Goal: Information Seeking & Learning: Learn about a topic

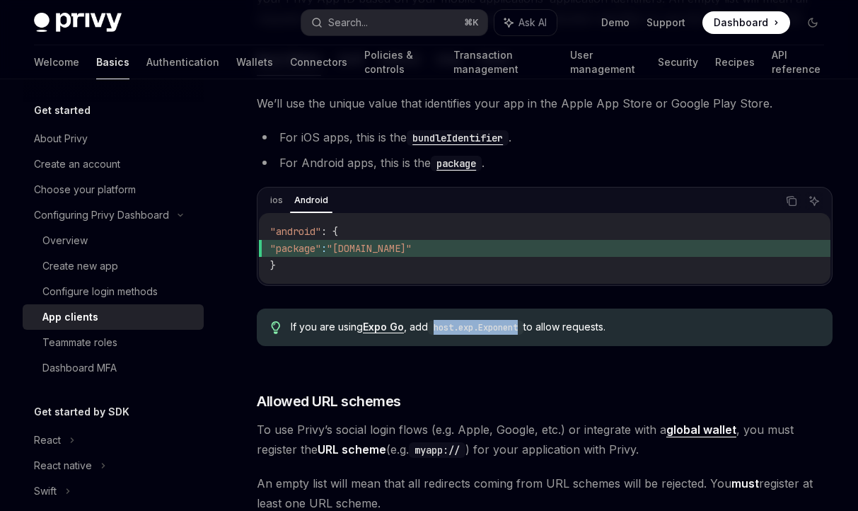
scroll to position [458, 0]
click at [383, 330] on link "Expo Go" at bounding box center [383, 327] width 41 height 13
click at [511, 342] on div "If you are using Expo Go , add host.exp.Exponent to allow requests." at bounding box center [545, 327] width 576 height 37
drag, startPoint x: 527, startPoint y: 327, endPoint x: 436, endPoint y: 330, distance: 91.3
click at [436, 330] on code "host.exp.Exponent" at bounding box center [475, 328] width 95 height 14
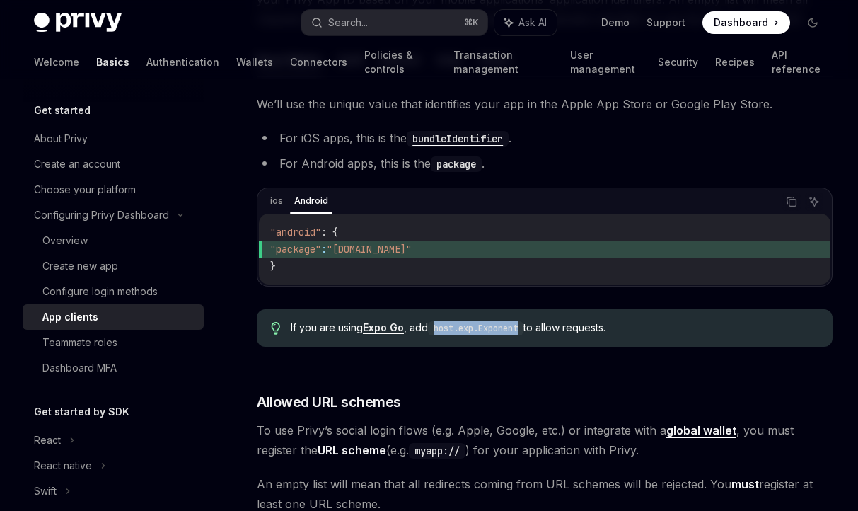
copy code "host.exp.Exponent"
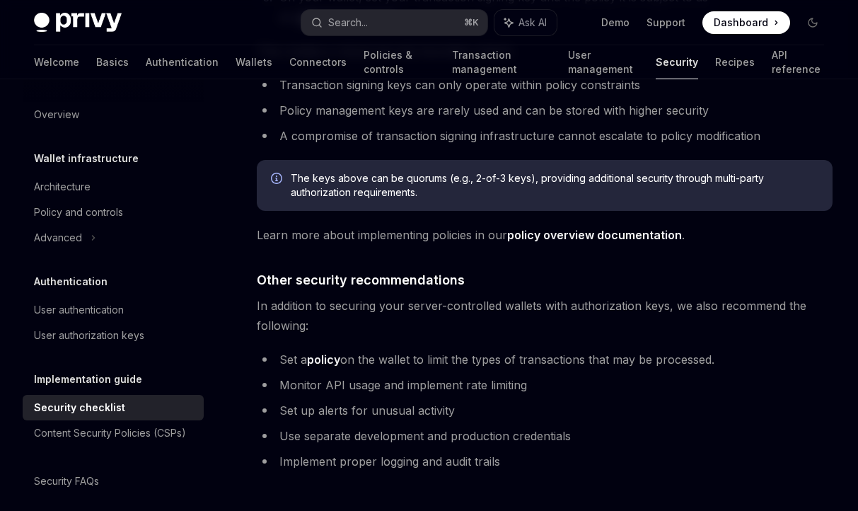
scroll to position [3196, 0]
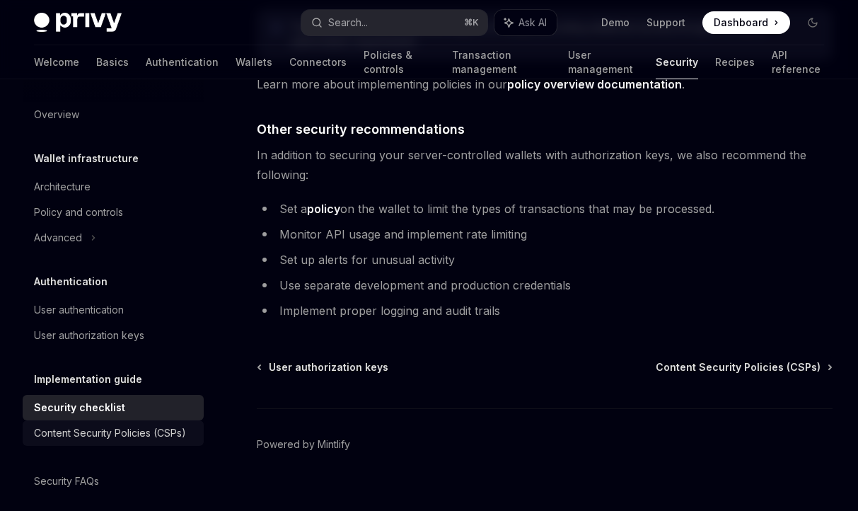
click at [82, 445] on link "Content Security Policies (CSPs)" at bounding box center [113, 432] width 181 height 25
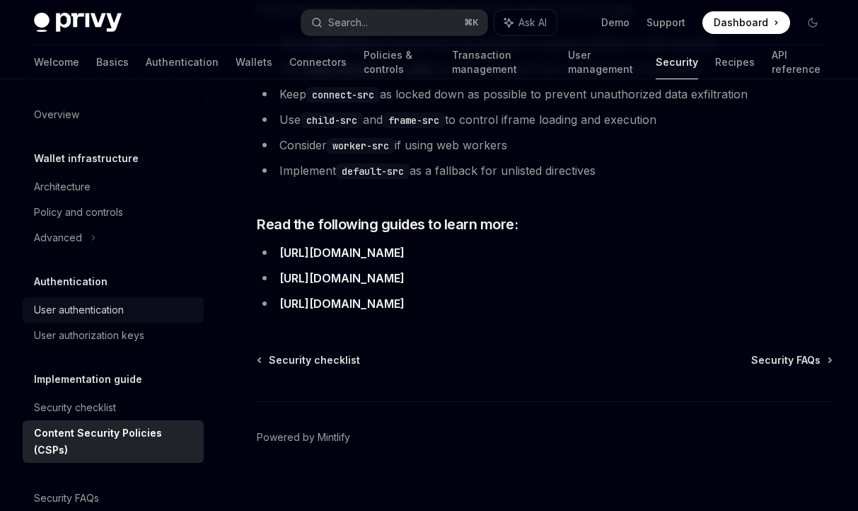
scroll to position [11, 0]
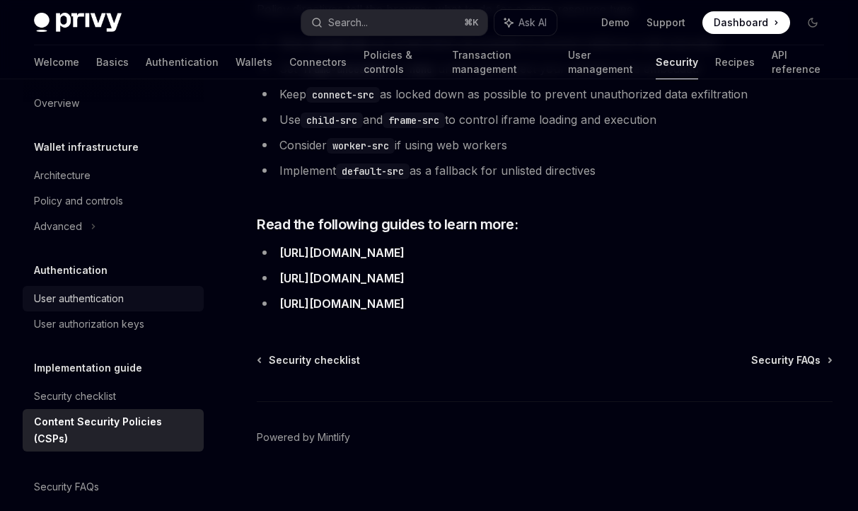
click at [115, 291] on div "User authentication" at bounding box center [79, 298] width 90 height 17
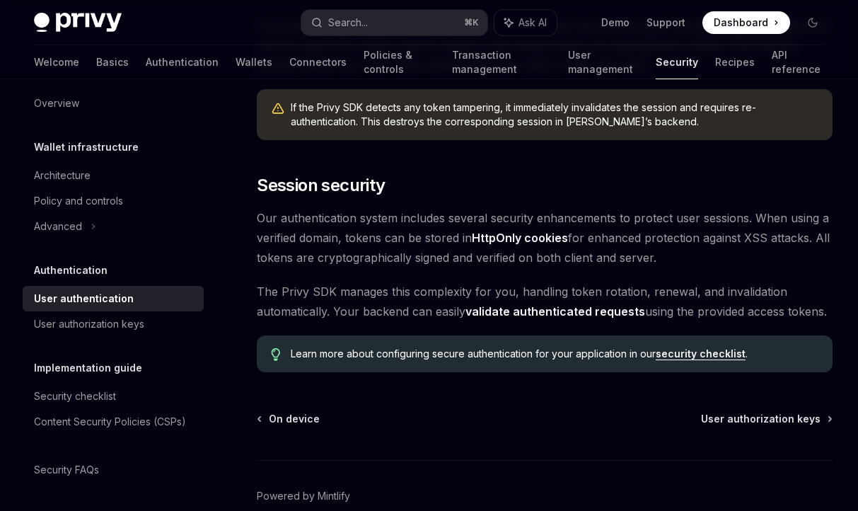
scroll to position [1142, 0]
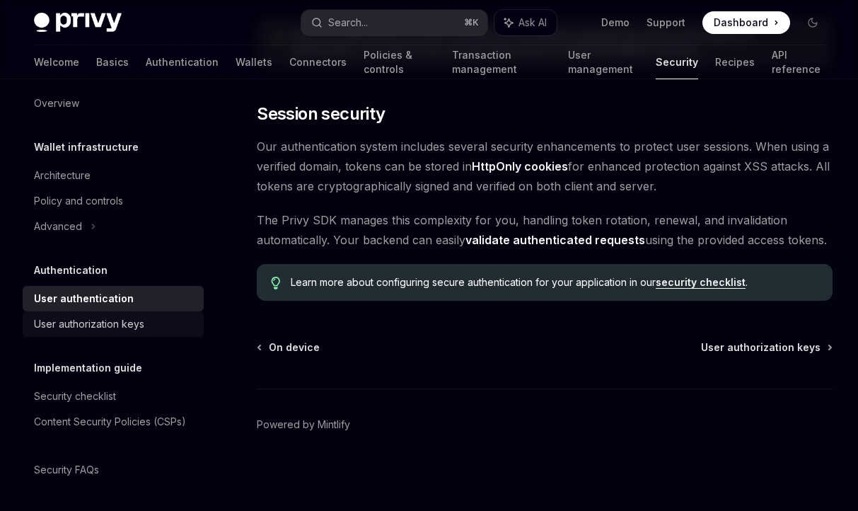
click at [131, 321] on div "User authorization keys" at bounding box center [89, 323] width 110 height 17
type textarea "*"
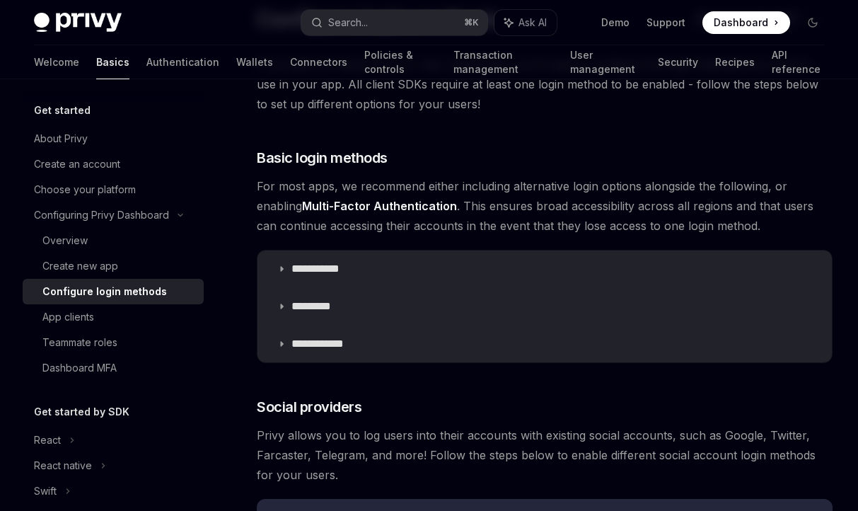
scroll to position [300, 0]
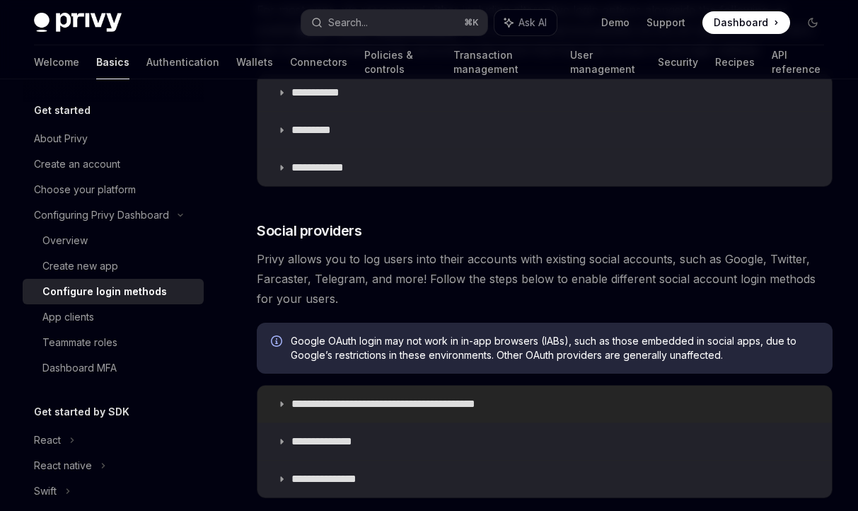
click at [385, 406] on p "**********" at bounding box center [407, 404] width 233 height 14
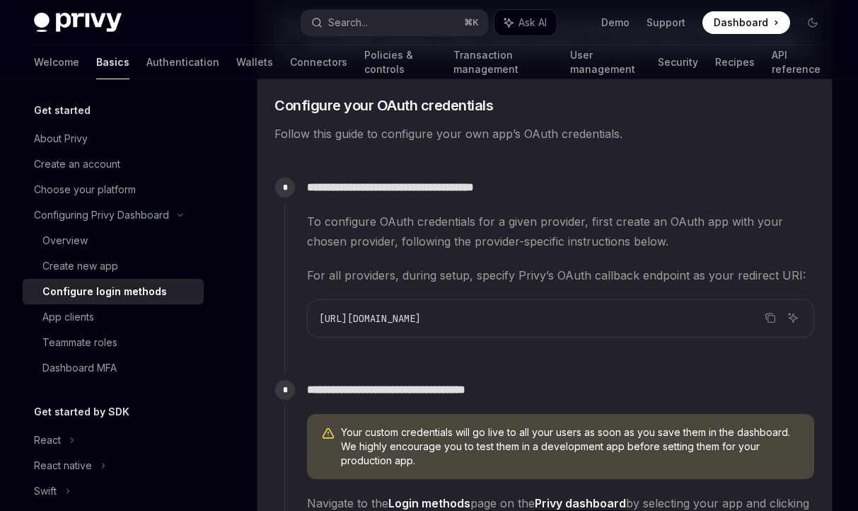
scroll to position [1057, 0]
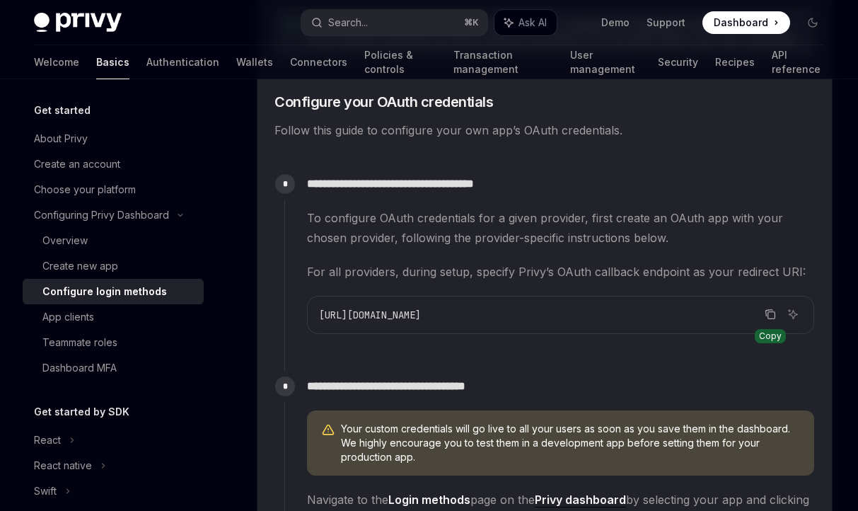
click at [775, 308] on icon "Copy the contents from the code block" at bounding box center [769, 313] width 11 height 11
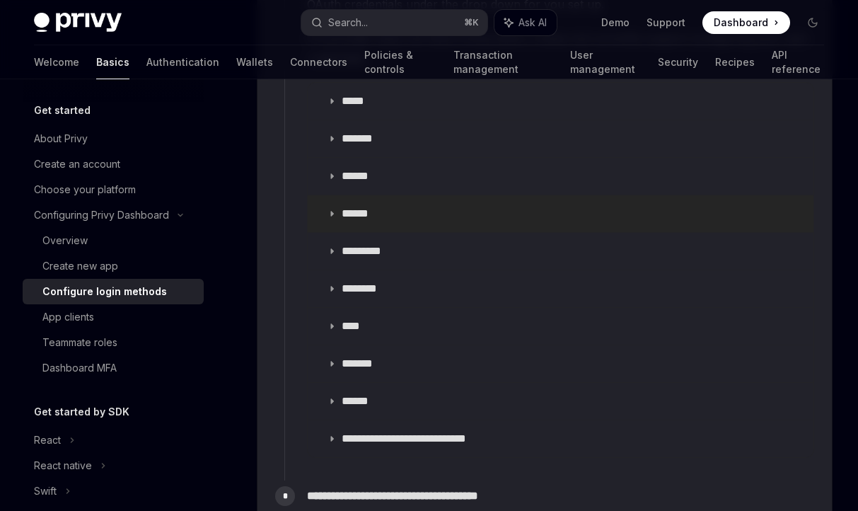
scroll to position [1598, 0]
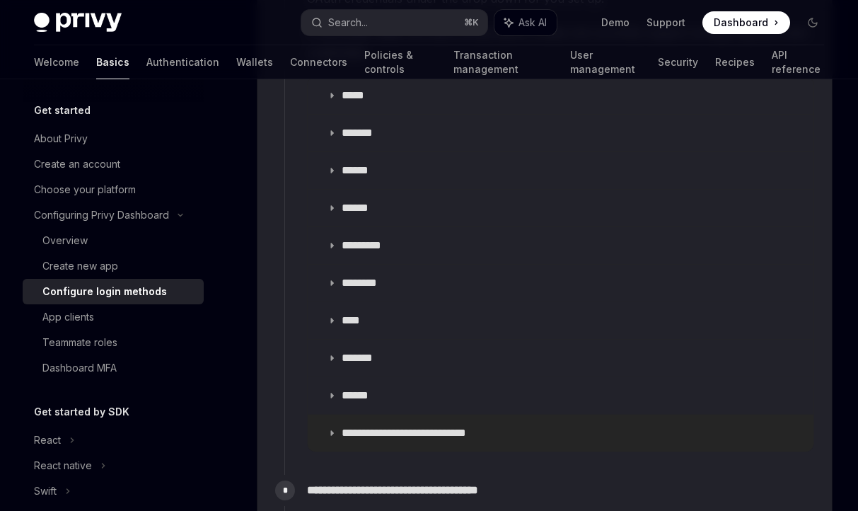
click at [397, 428] on p "**********" at bounding box center [422, 433] width 161 height 14
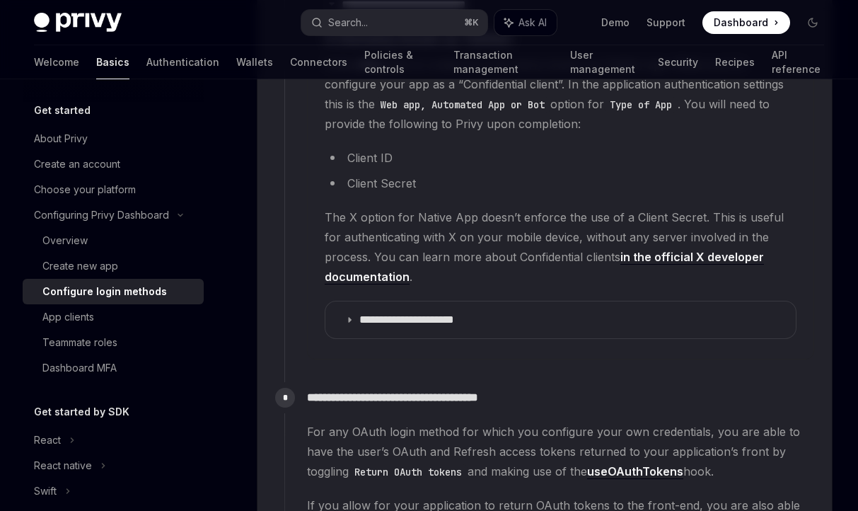
scroll to position [2032, 0]
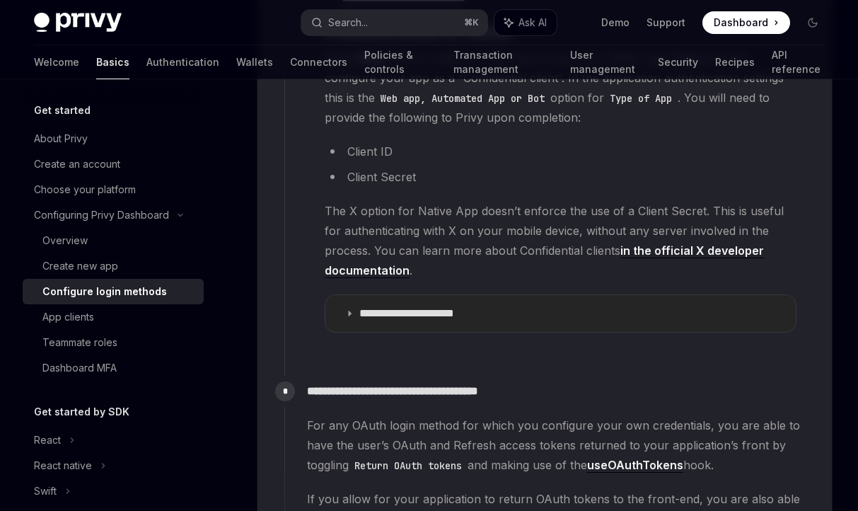
click at [500, 315] on summary "**********" at bounding box center [560, 313] width 470 height 37
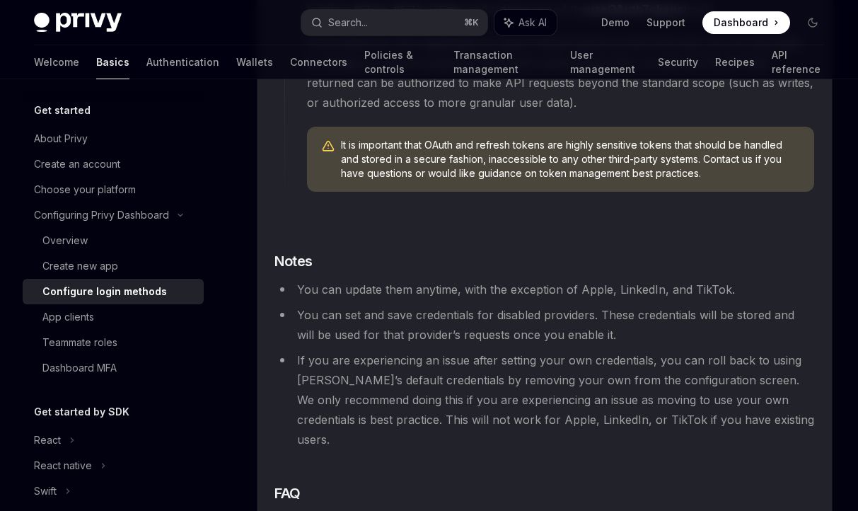
scroll to position [3771, 0]
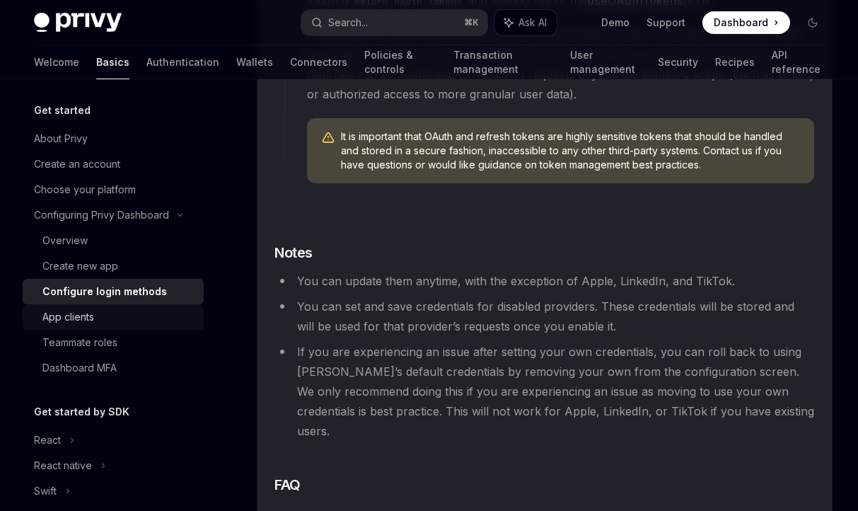
click at [75, 314] on div "App clients" at bounding box center [68, 316] width 52 height 17
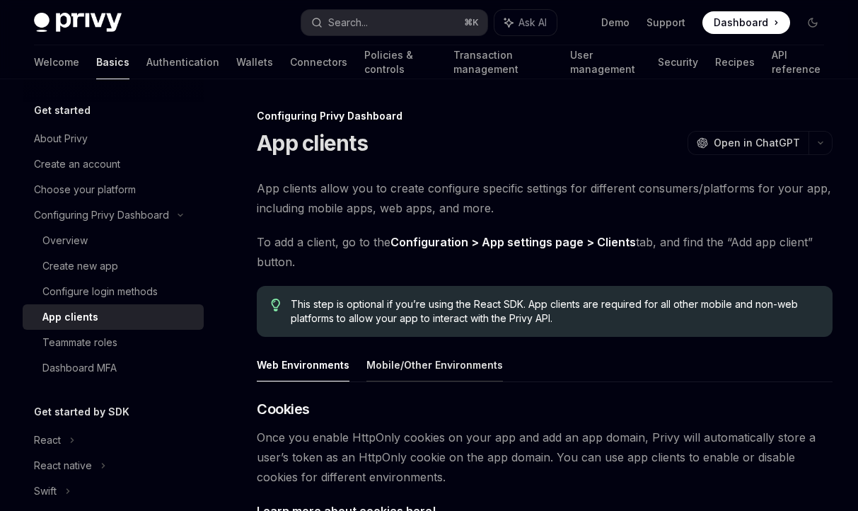
click at [395, 373] on button "Mobile/Other Environments" at bounding box center [434, 364] width 136 height 33
type textarea "*"
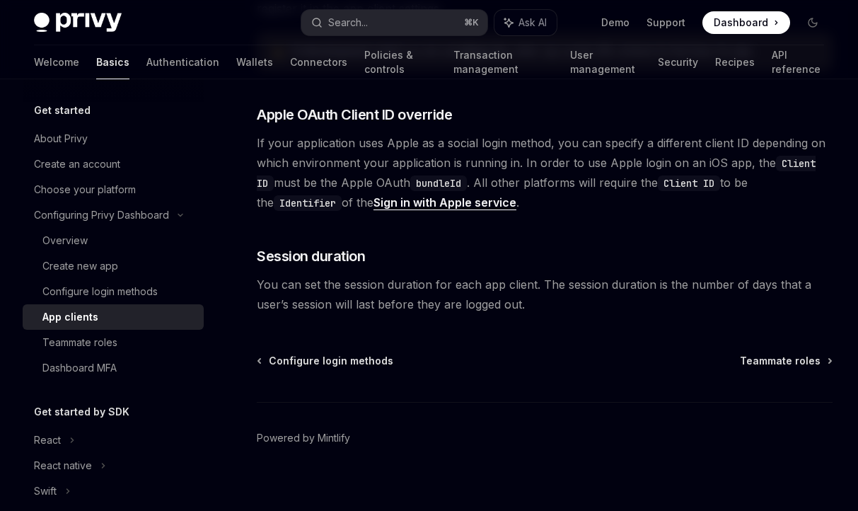
scroll to position [1124, 0]
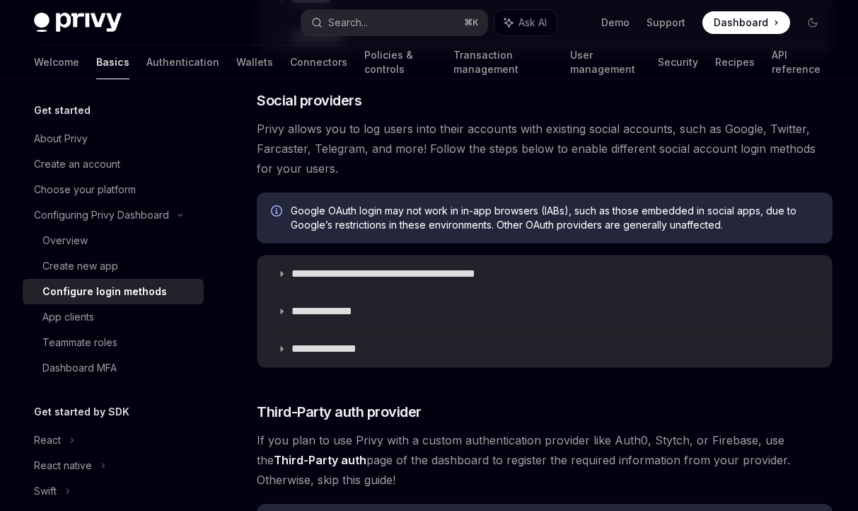
scroll to position [508, 0]
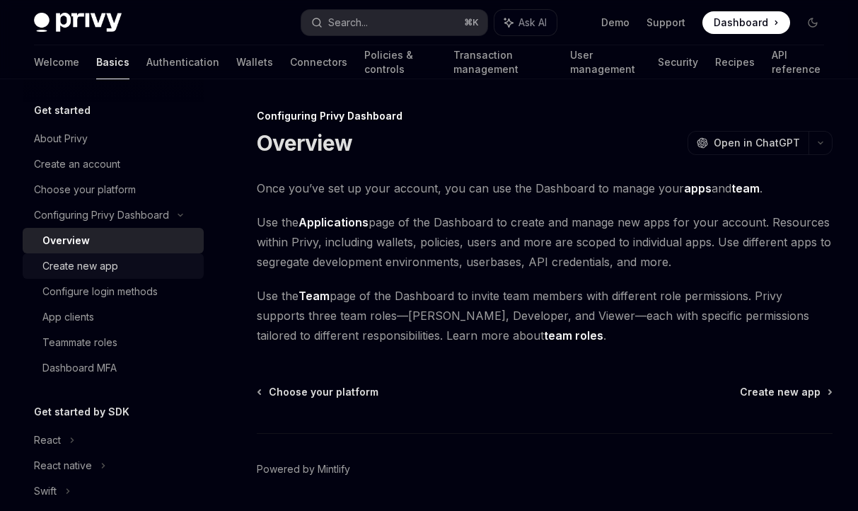
click at [74, 270] on div "Create new app" at bounding box center [80, 265] width 76 height 17
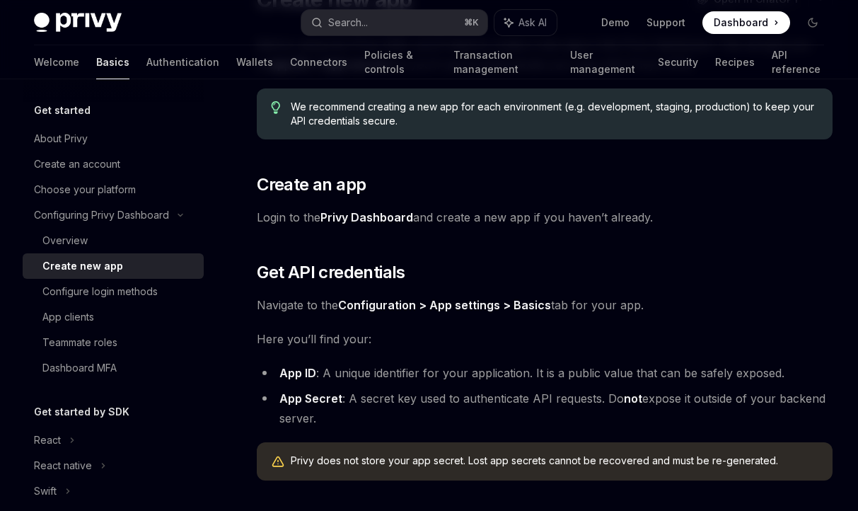
scroll to position [417, 0]
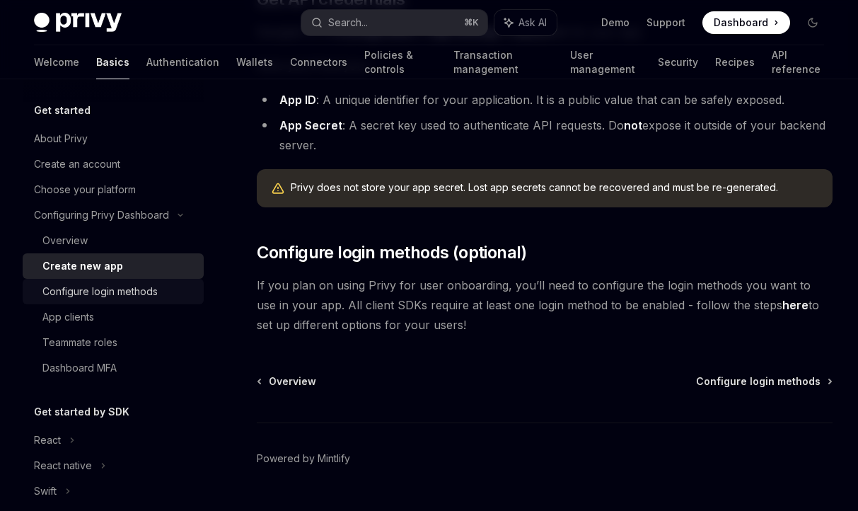
click at [123, 293] on div "Configure login methods" at bounding box center [99, 291] width 115 height 17
type textarea "*"
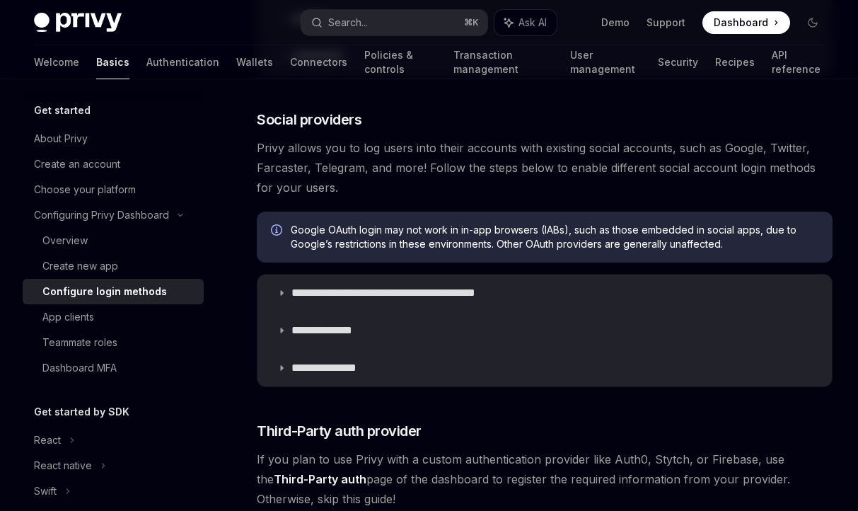
scroll to position [409, 0]
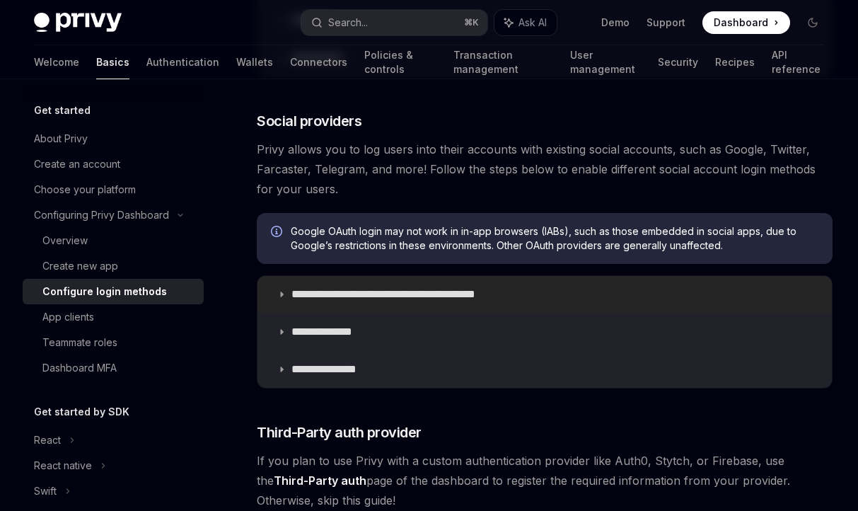
click at [379, 300] on p "**********" at bounding box center [407, 294] width 233 height 14
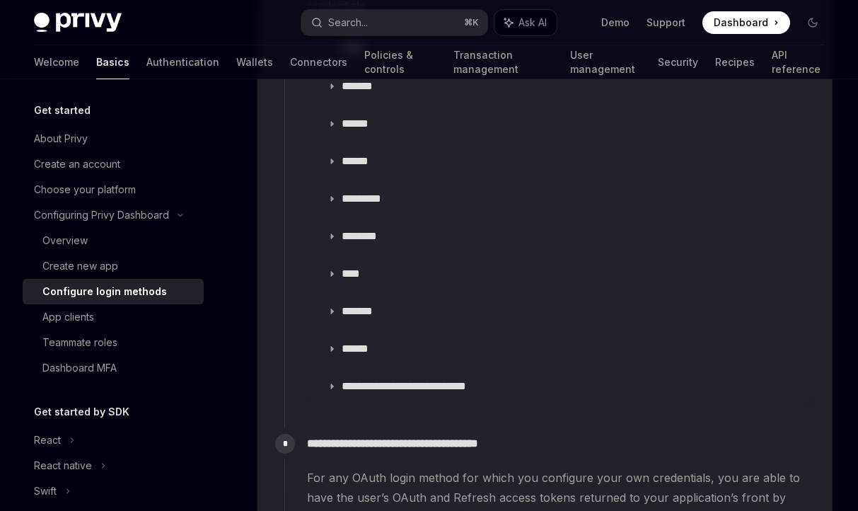
scroll to position [1651, 0]
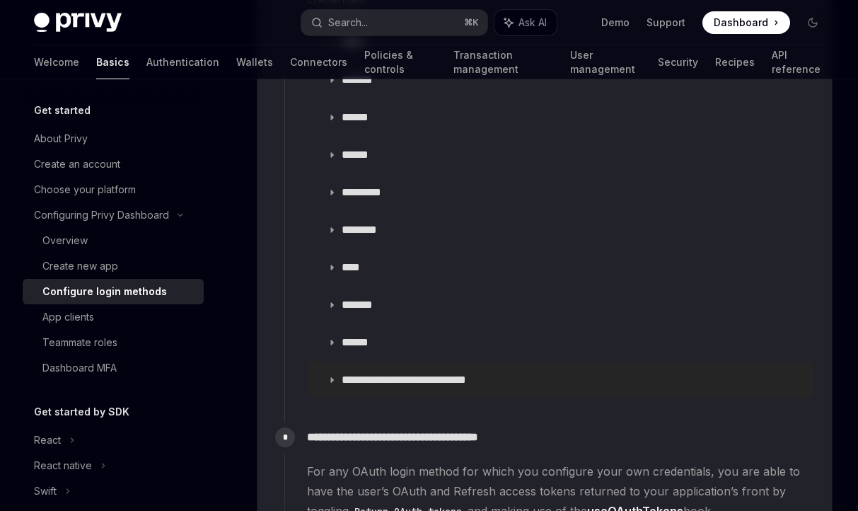
click at [373, 380] on p "**********" at bounding box center [422, 380] width 161 height 14
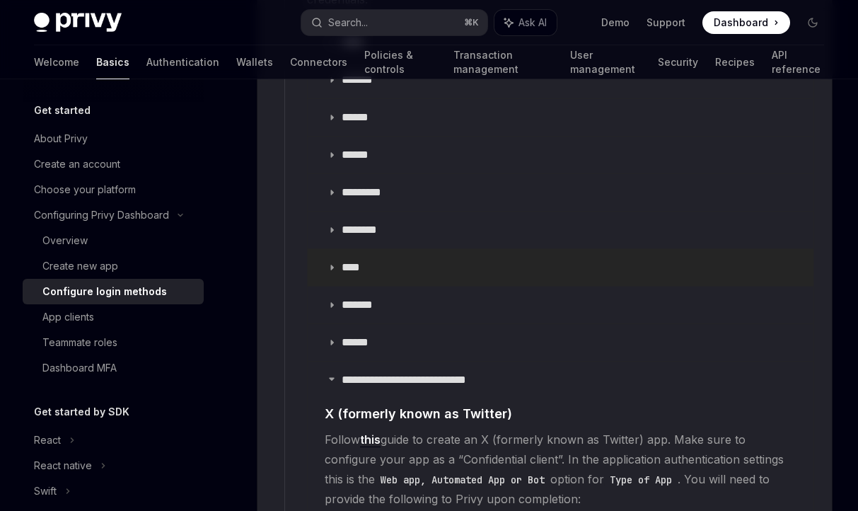
click at [350, 260] on p "****" at bounding box center [354, 267] width 25 height 14
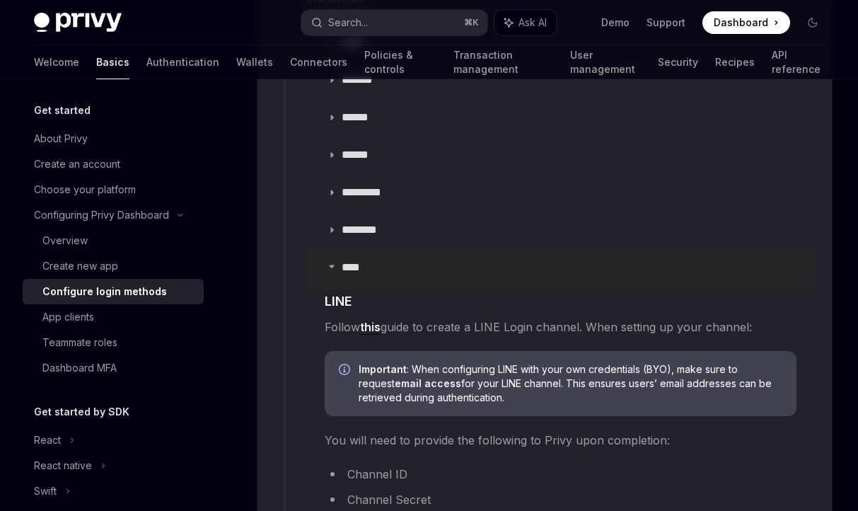
click at [350, 260] on p "****" at bounding box center [354, 267] width 25 height 14
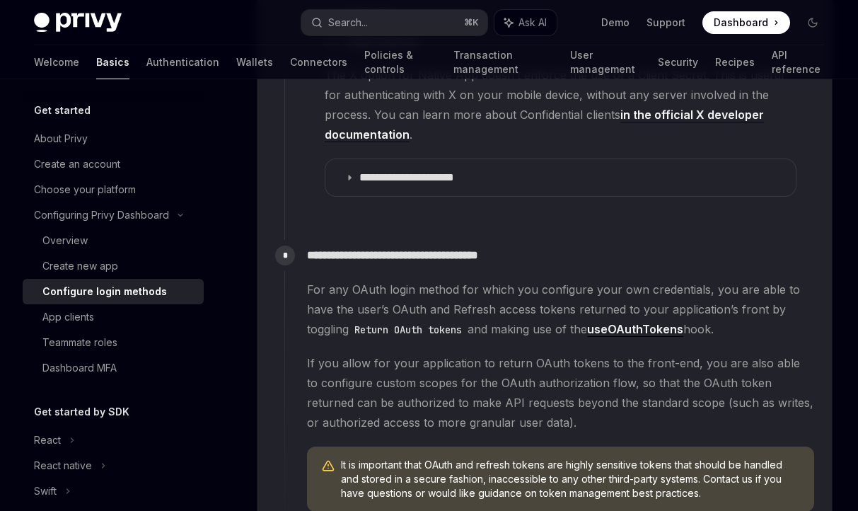
scroll to position [2169, 0]
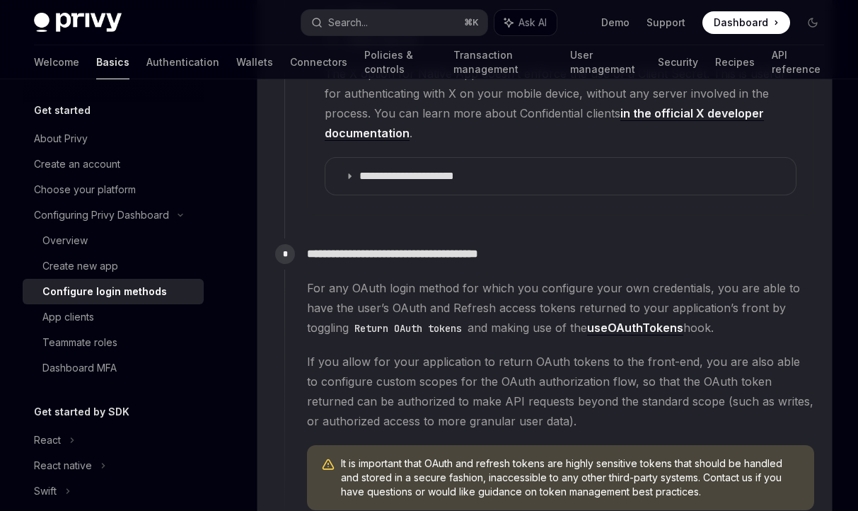
click at [615, 332] on link "useOAuthTokens" at bounding box center [635, 327] width 96 height 15
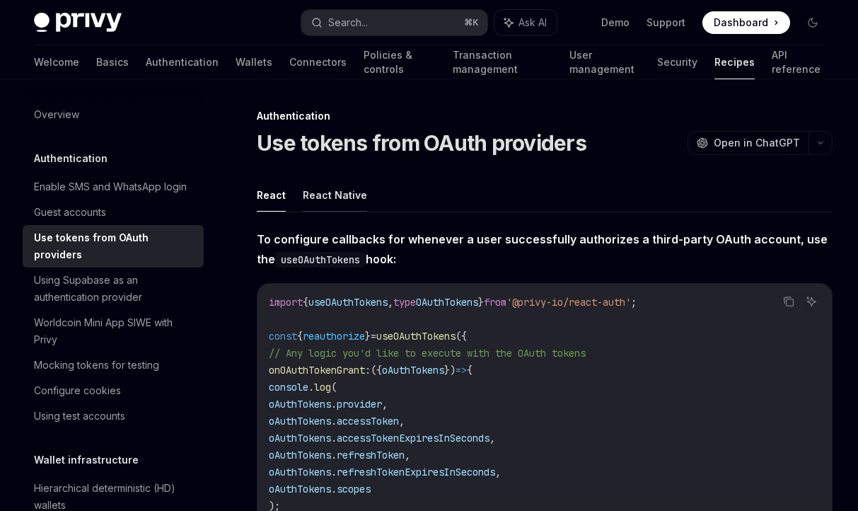
click at [327, 193] on button "React Native" at bounding box center [335, 194] width 64 height 33
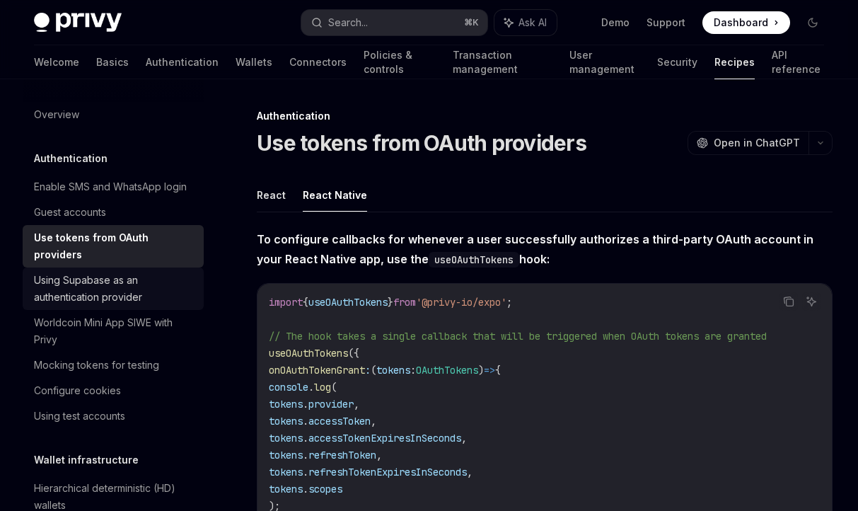
click at [107, 276] on div "Using Supabase as an authentication provider" at bounding box center [114, 289] width 161 height 34
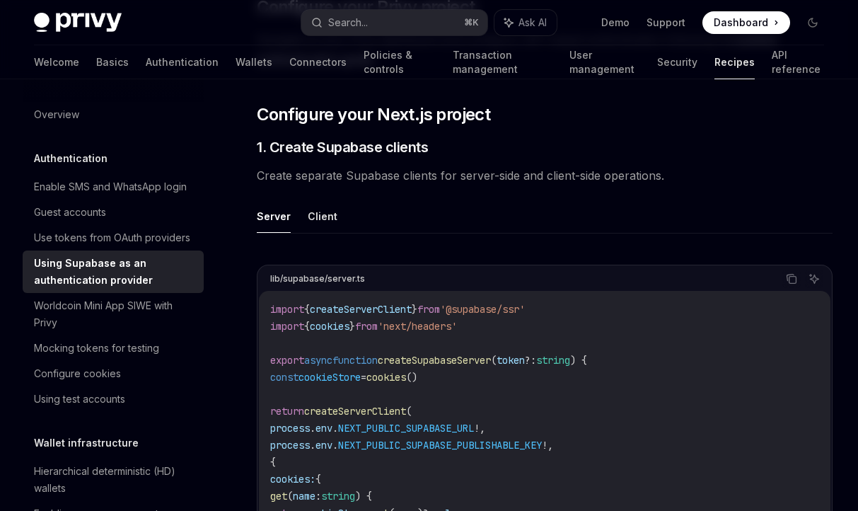
scroll to position [583, 0]
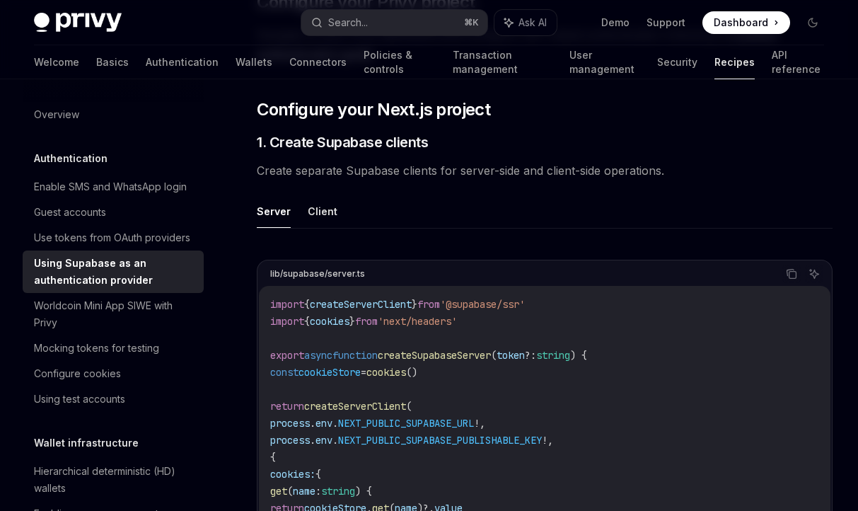
click at [293, 206] on ul "Server Client" at bounding box center [545, 211] width 576 height 34
click at [320, 210] on button "Client" at bounding box center [323, 210] width 30 height 33
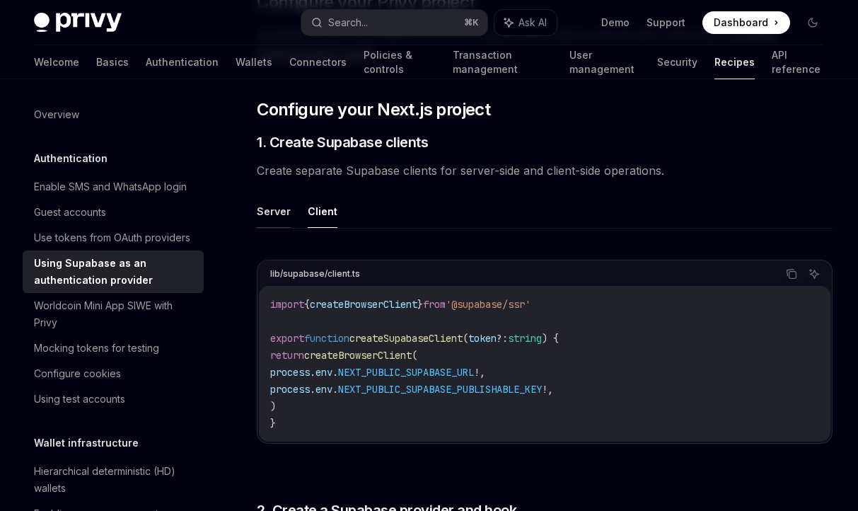
click at [278, 215] on button "Server" at bounding box center [274, 210] width 34 height 33
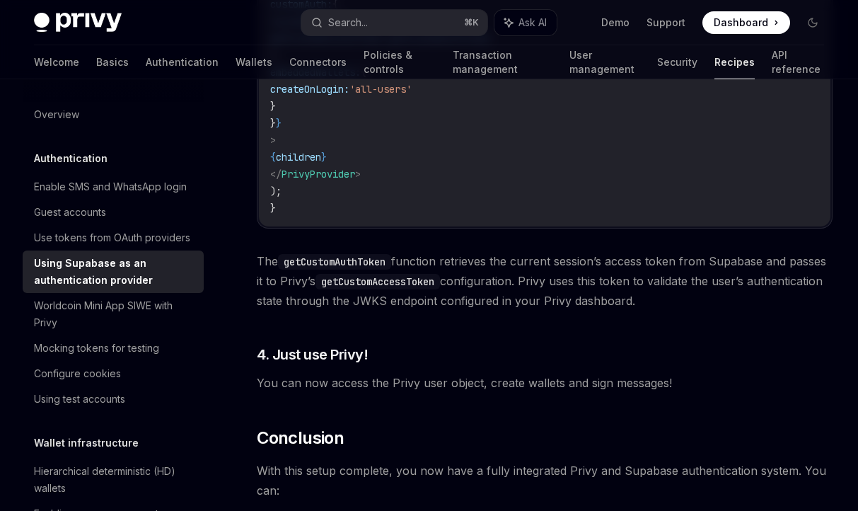
scroll to position [3540, 0]
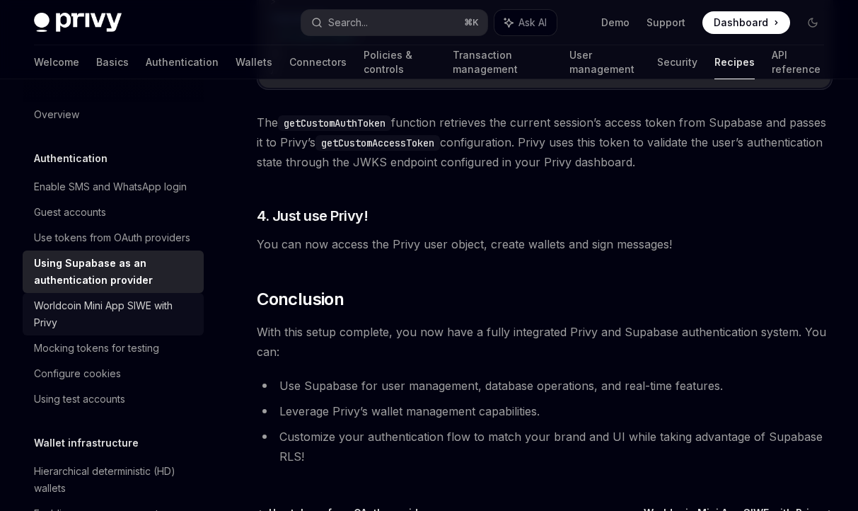
click at [157, 313] on div "Worldcoin Mini App SIWE with Privy" at bounding box center [114, 314] width 161 height 34
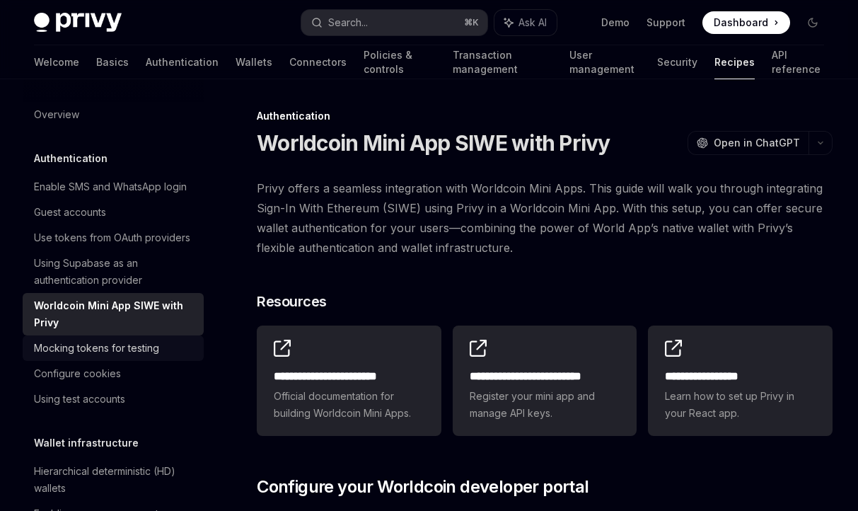
click at [132, 348] on div "Mocking tokens for testing" at bounding box center [96, 347] width 125 height 17
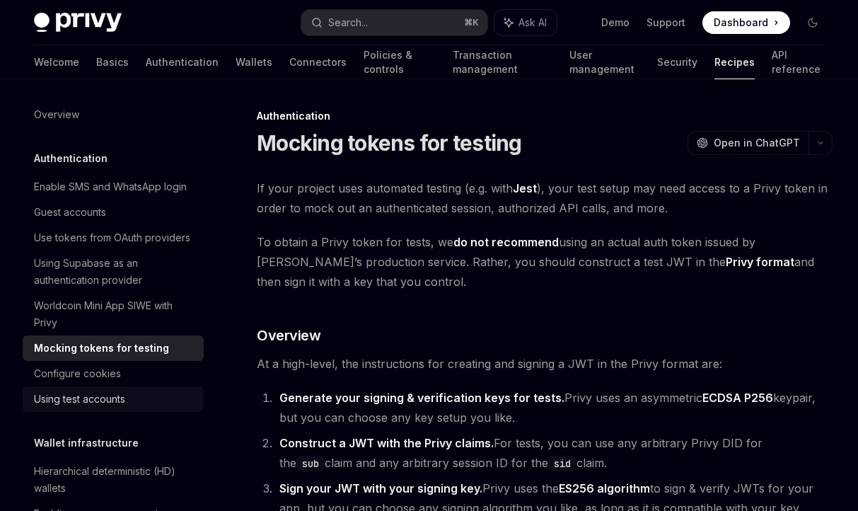
click at [120, 386] on link "Using test accounts" at bounding box center [113, 398] width 181 height 25
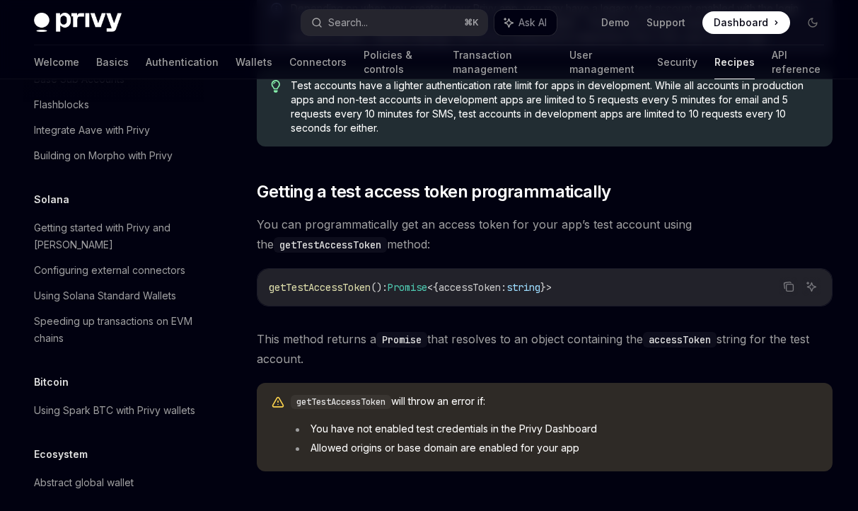
scroll to position [2068, 0]
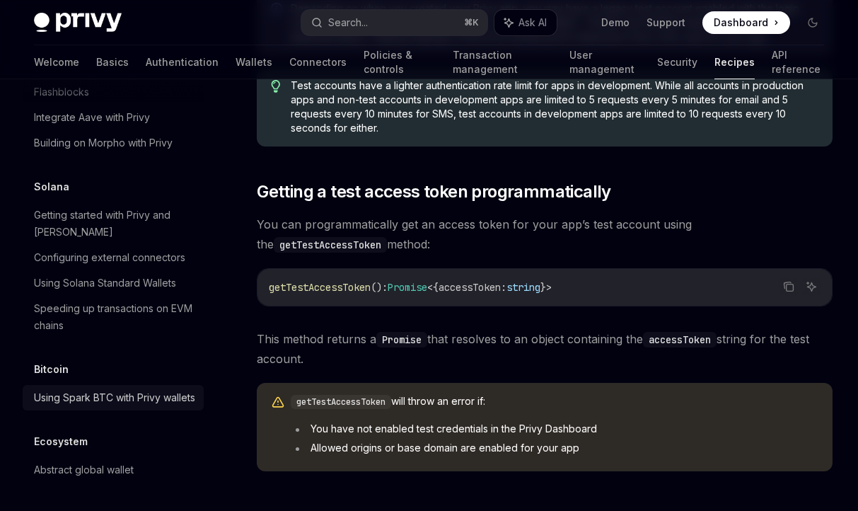
click at [150, 389] on div "Using Spark BTC with Privy wallets" at bounding box center [114, 397] width 161 height 17
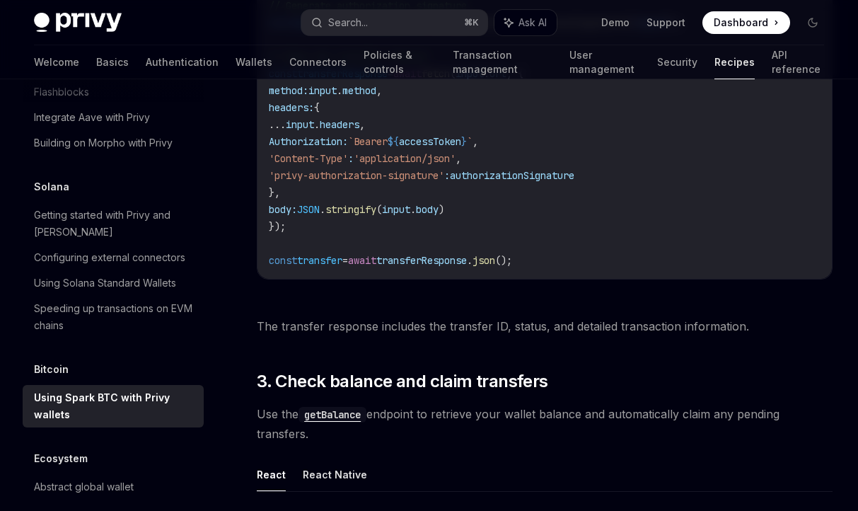
scroll to position [1493, 0]
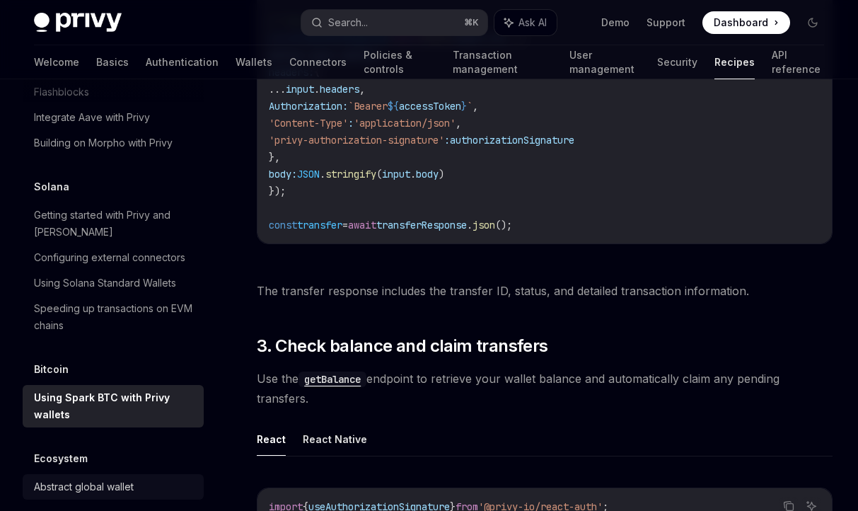
click at [118, 478] on div "Abstract global wallet" at bounding box center [84, 486] width 100 height 17
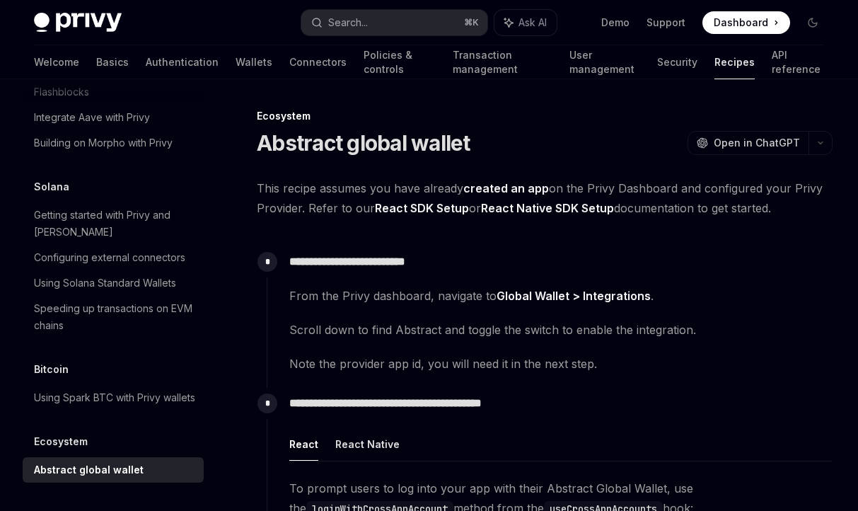
scroll to position [291, 0]
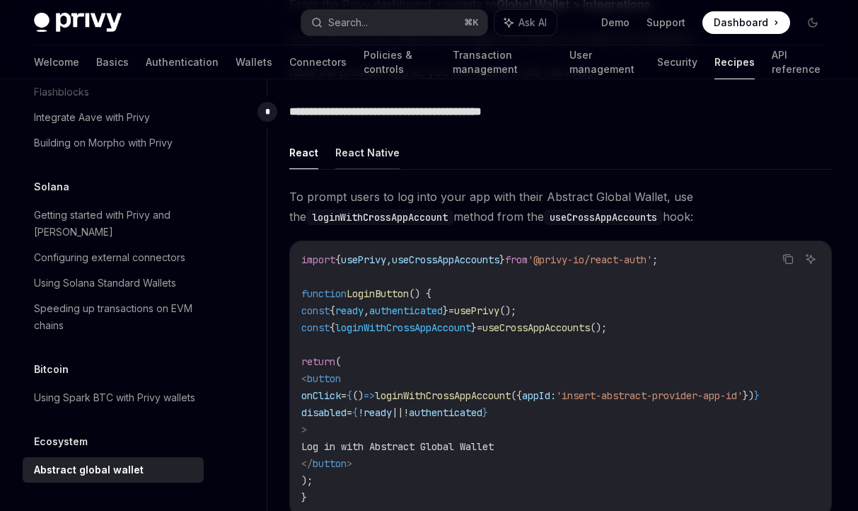
click at [366, 157] on button "React Native" at bounding box center [367, 152] width 64 height 33
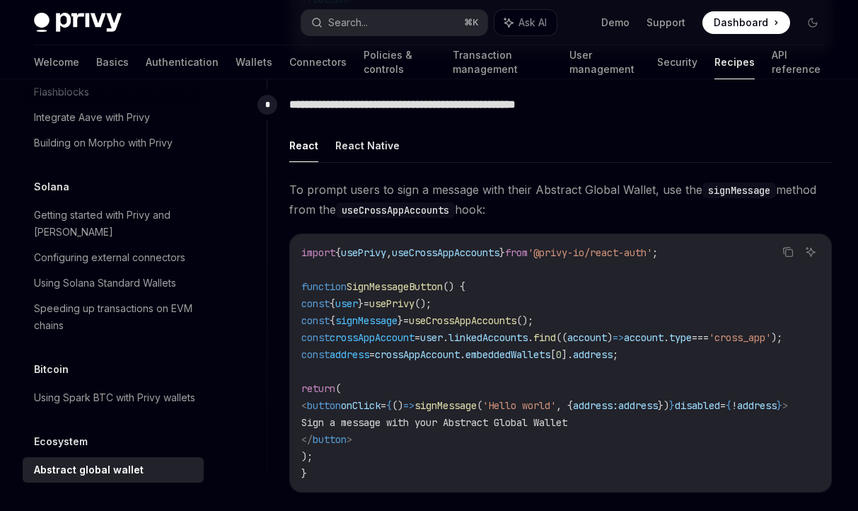
scroll to position [1009, 0]
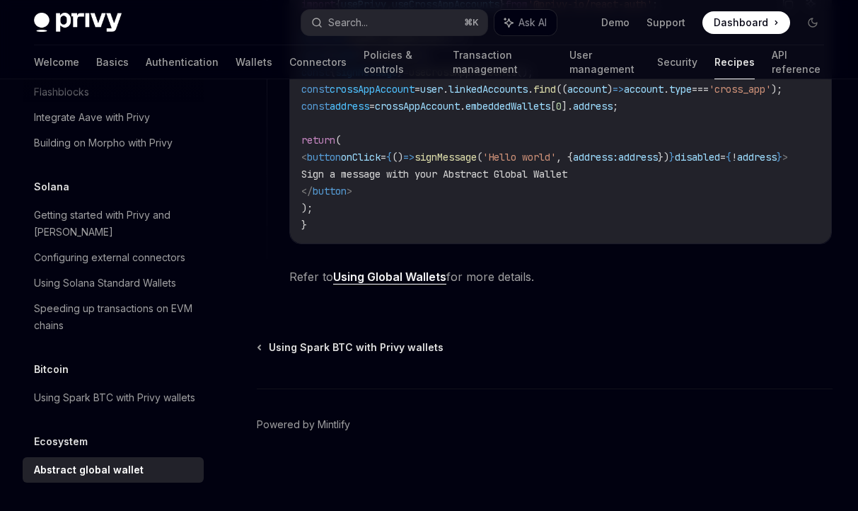
click at [400, 273] on link "Using Global Wallets" at bounding box center [389, 276] width 113 height 15
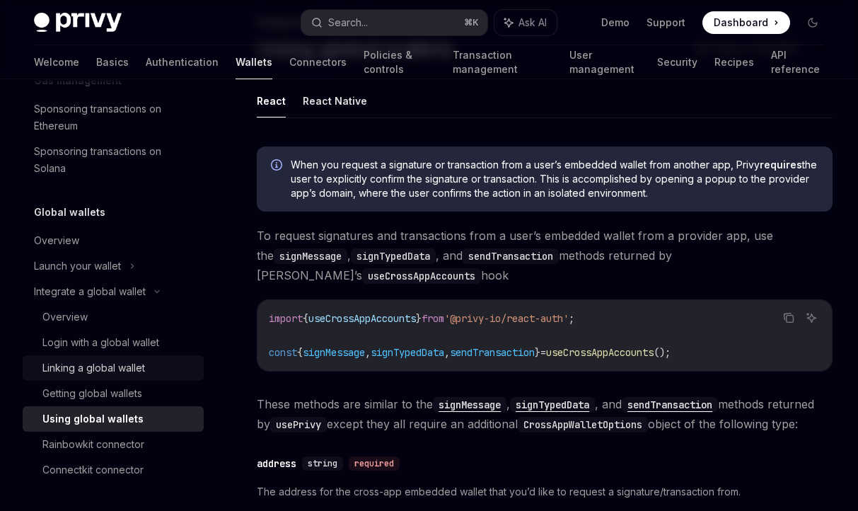
scroll to position [99, 0]
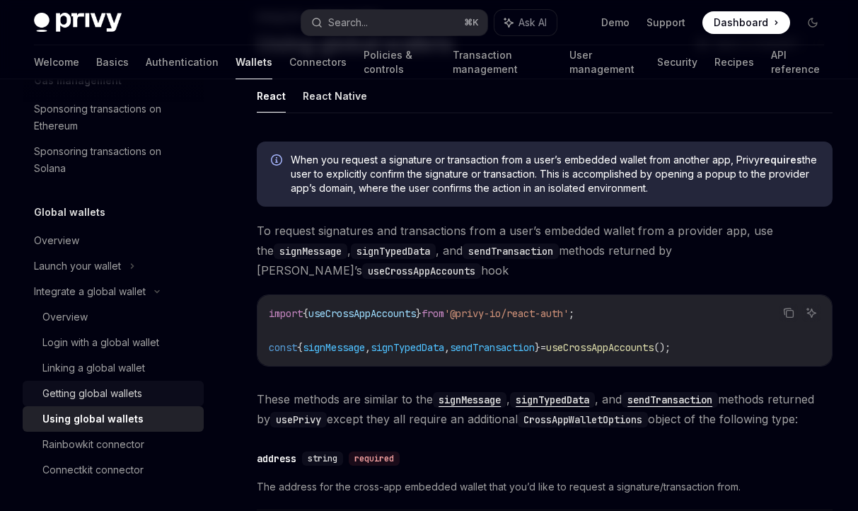
click at [123, 403] on link "Getting global wallets" at bounding box center [113, 392] width 181 height 25
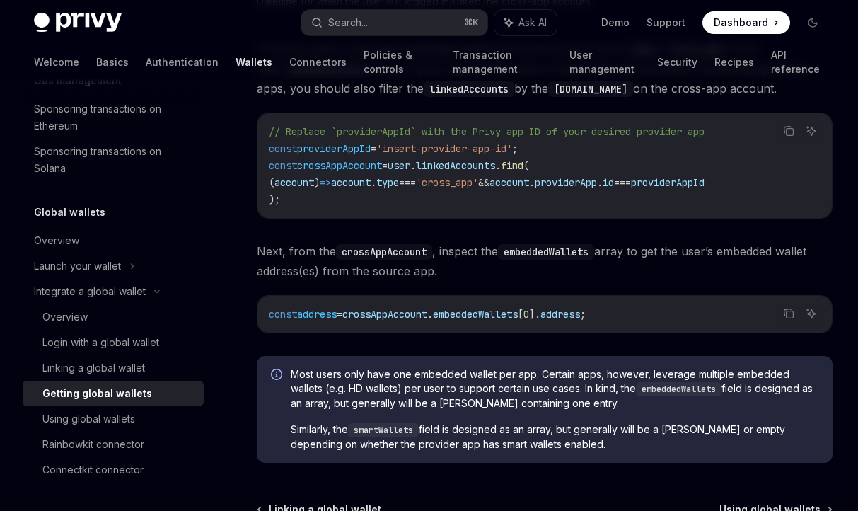
scroll to position [967, 0]
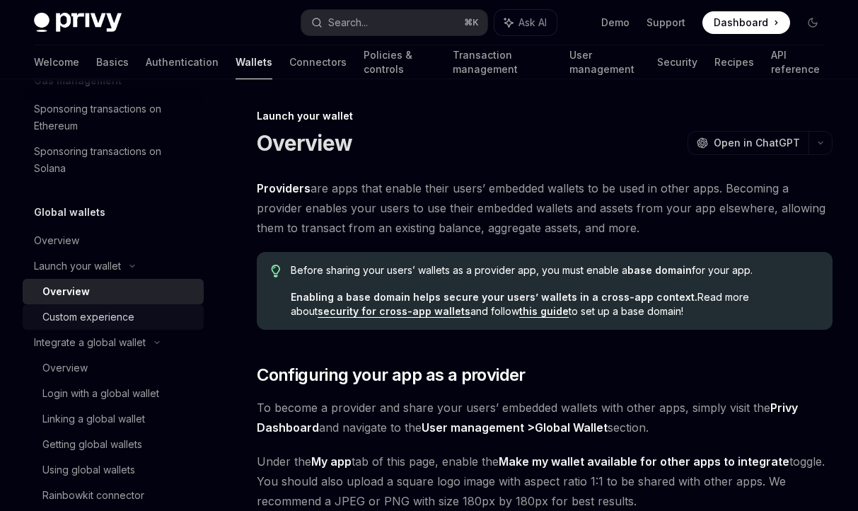
click at [127, 310] on div "Custom experience" at bounding box center [88, 316] width 92 height 17
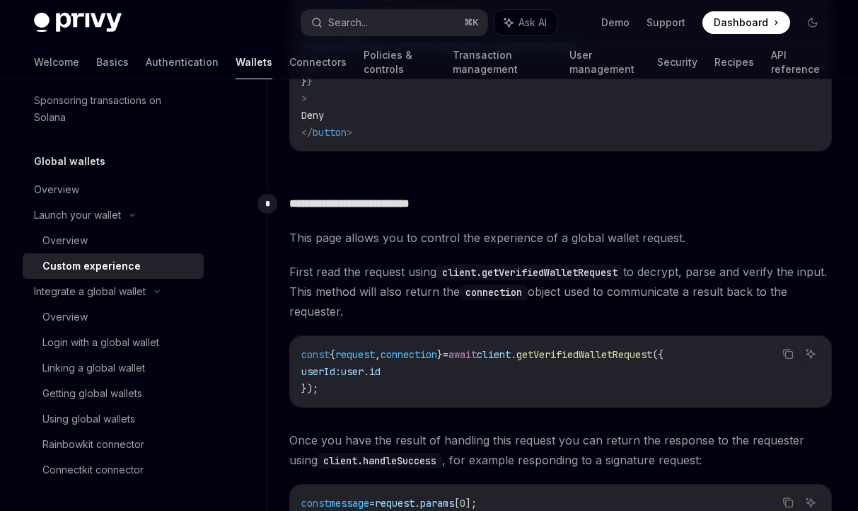
scroll to position [1666, 0]
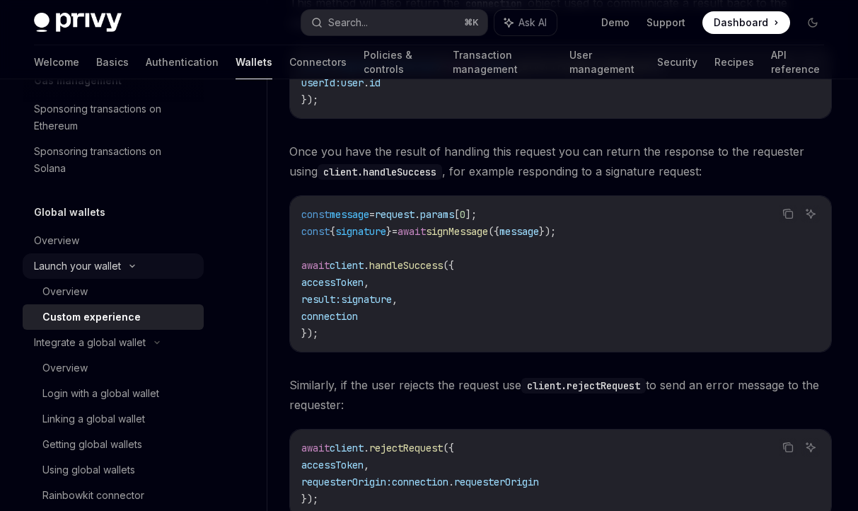
scroll to position [942, 0]
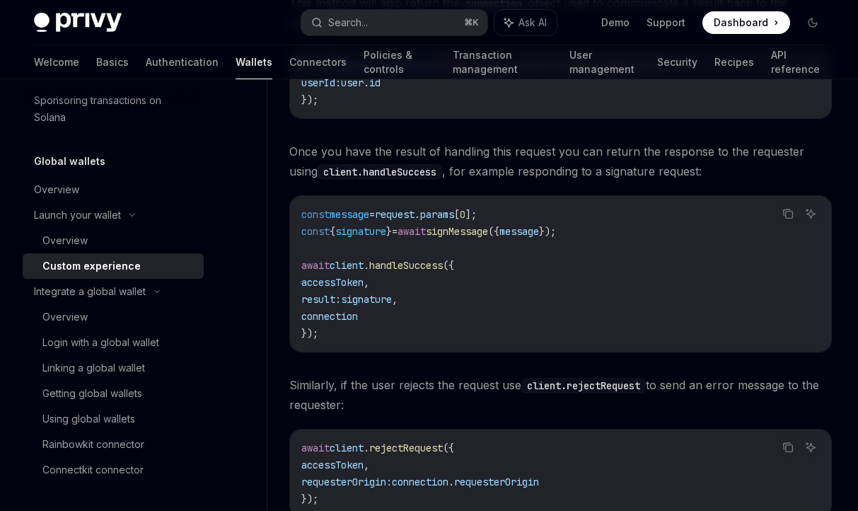
click at [134, 259] on div "Custom experience" at bounding box center [91, 265] width 98 height 17
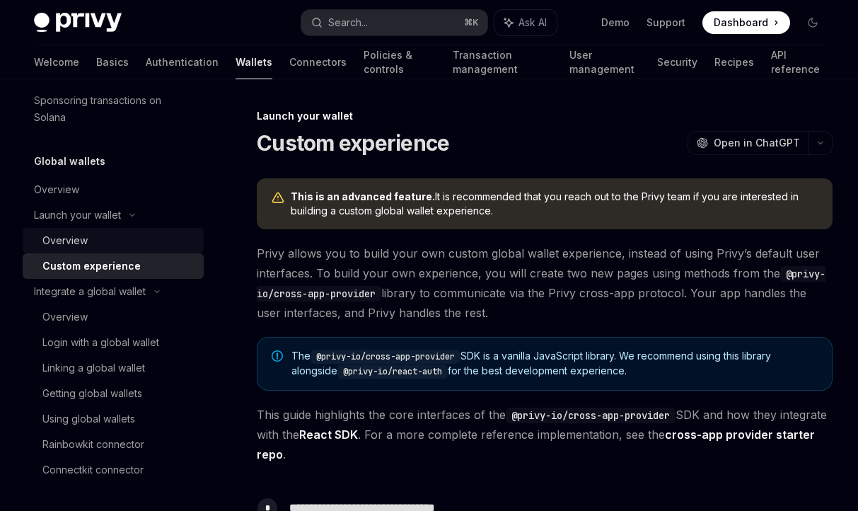
click at [124, 240] on div "Overview" at bounding box center [118, 240] width 153 height 17
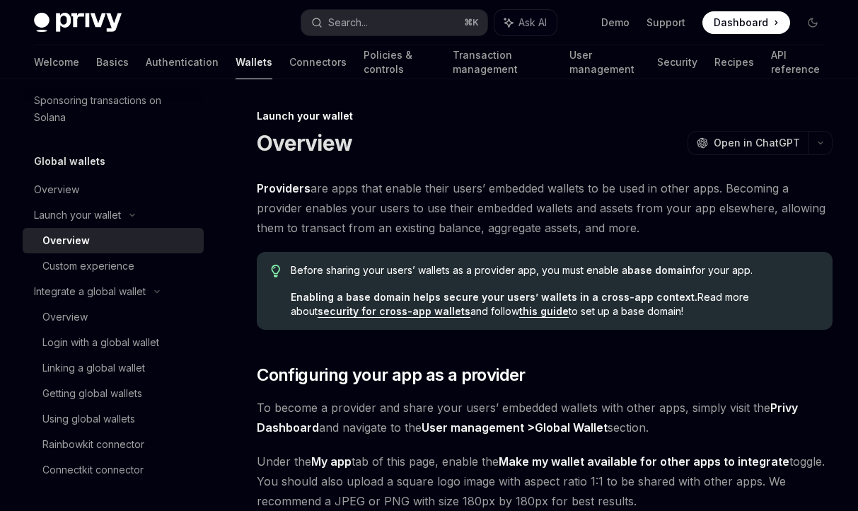
type textarea "*"
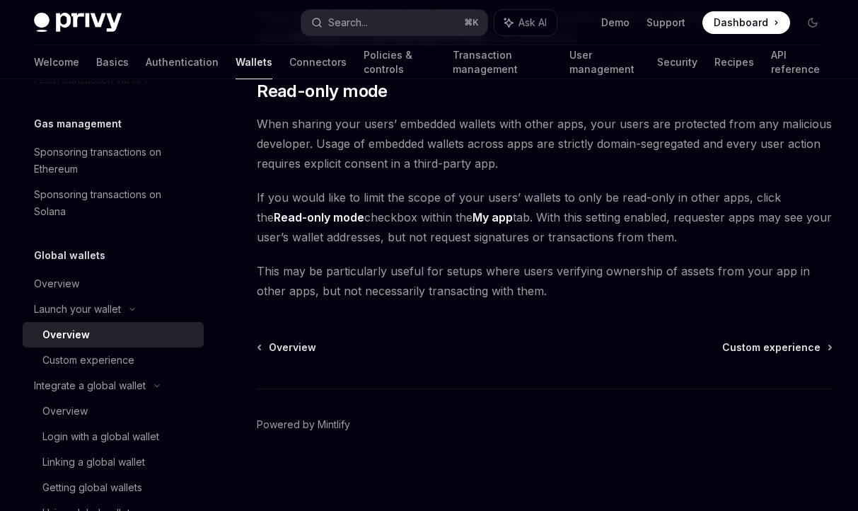
scroll to position [850, 0]
